Goal: Task Accomplishment & Management: Use online tool/utility

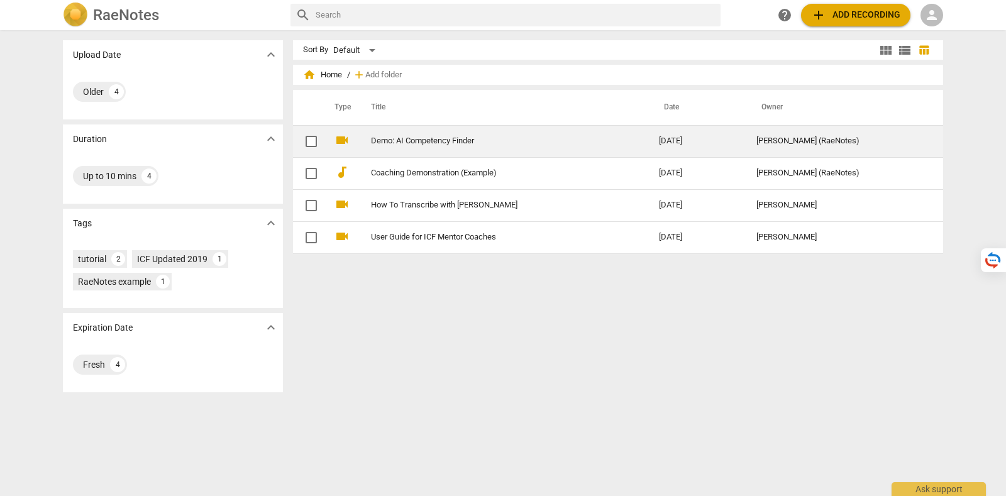
click at [495, 146] on td "Demo: AI Competency Finder" at bounding box center [502, 141] width 293 height 32
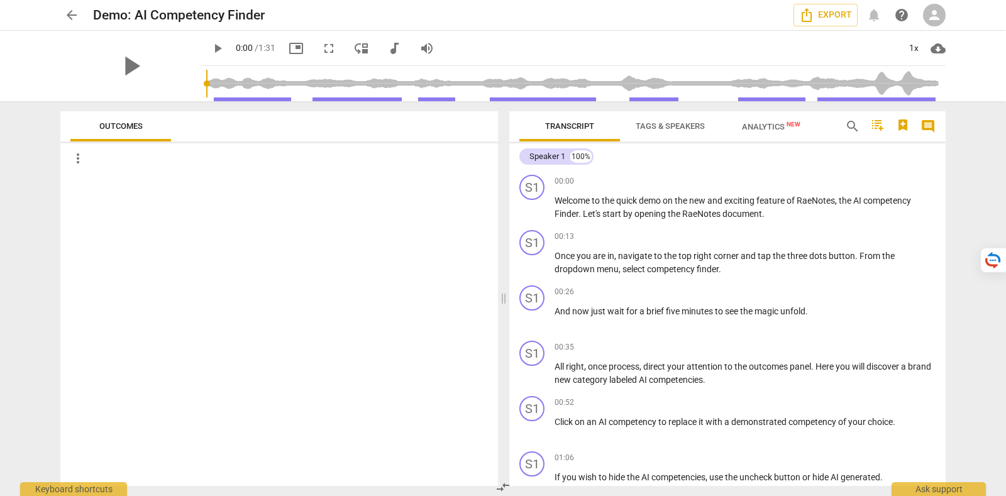
click at [936, 12] on span "person" at bounding box center [934, 15] width 15 height 15
click at [951, 25] on li "Login" at bounding box center [945, 30] width 45 height 30
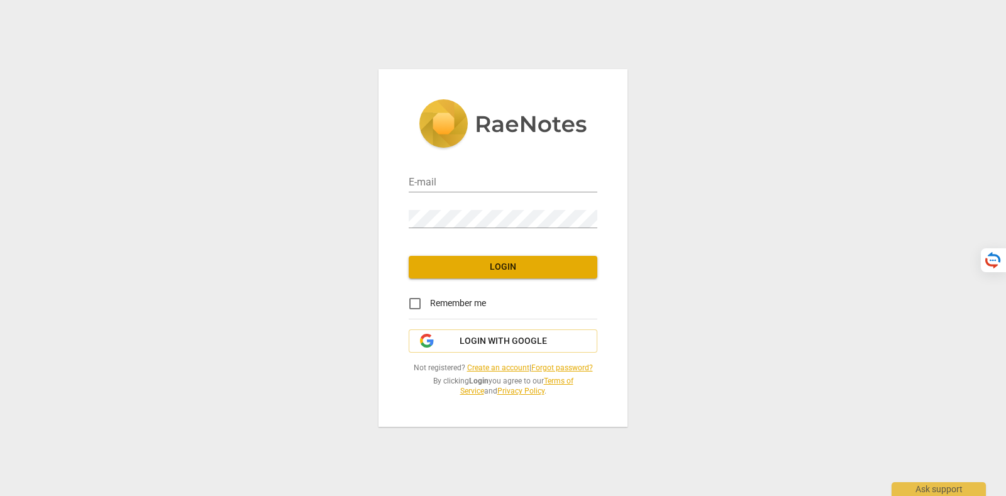
type input "[PERSON_NAME][EMAIL_ADDRESS][DOMAIN_NAME]"
click at [487, 336] on span "Login with Google" at bounding box center [503, 341] width 87 height 13
